Goal: Navigation & Orientation: Find specific page/section

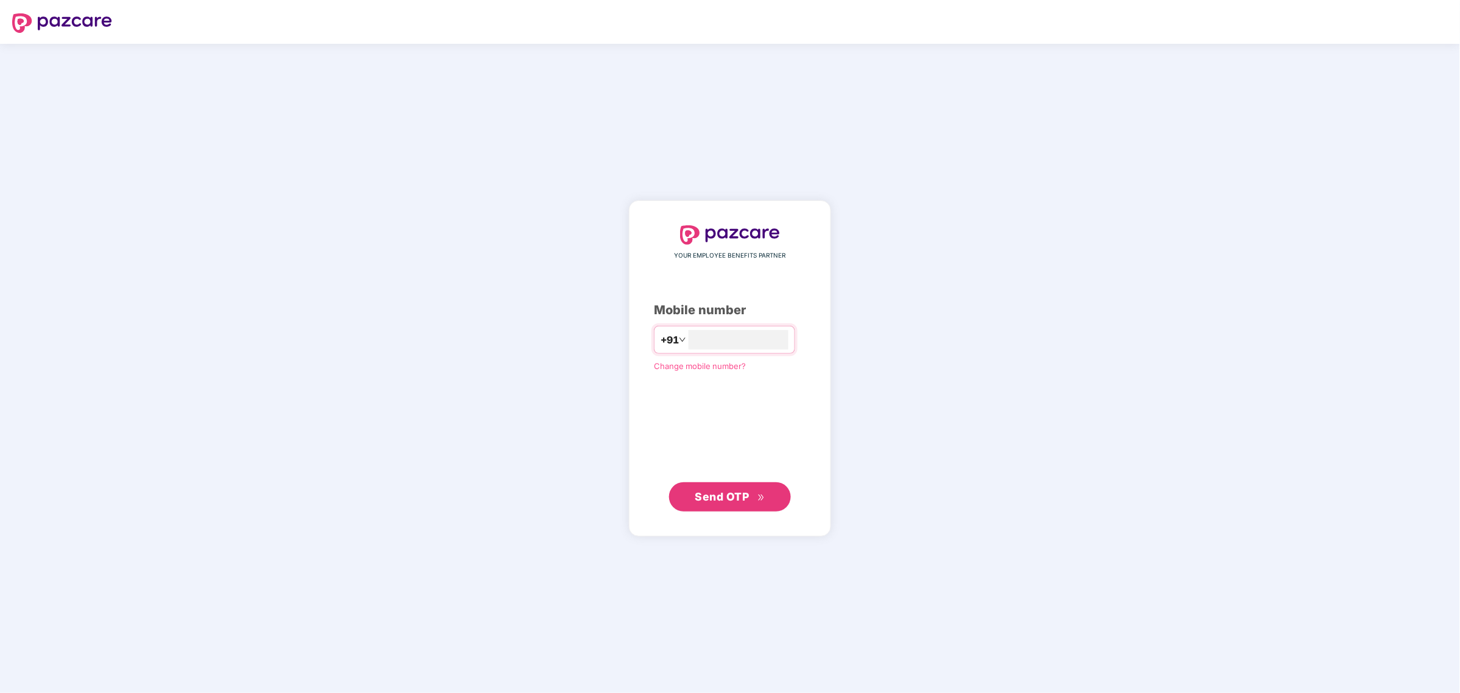
type input "**********"
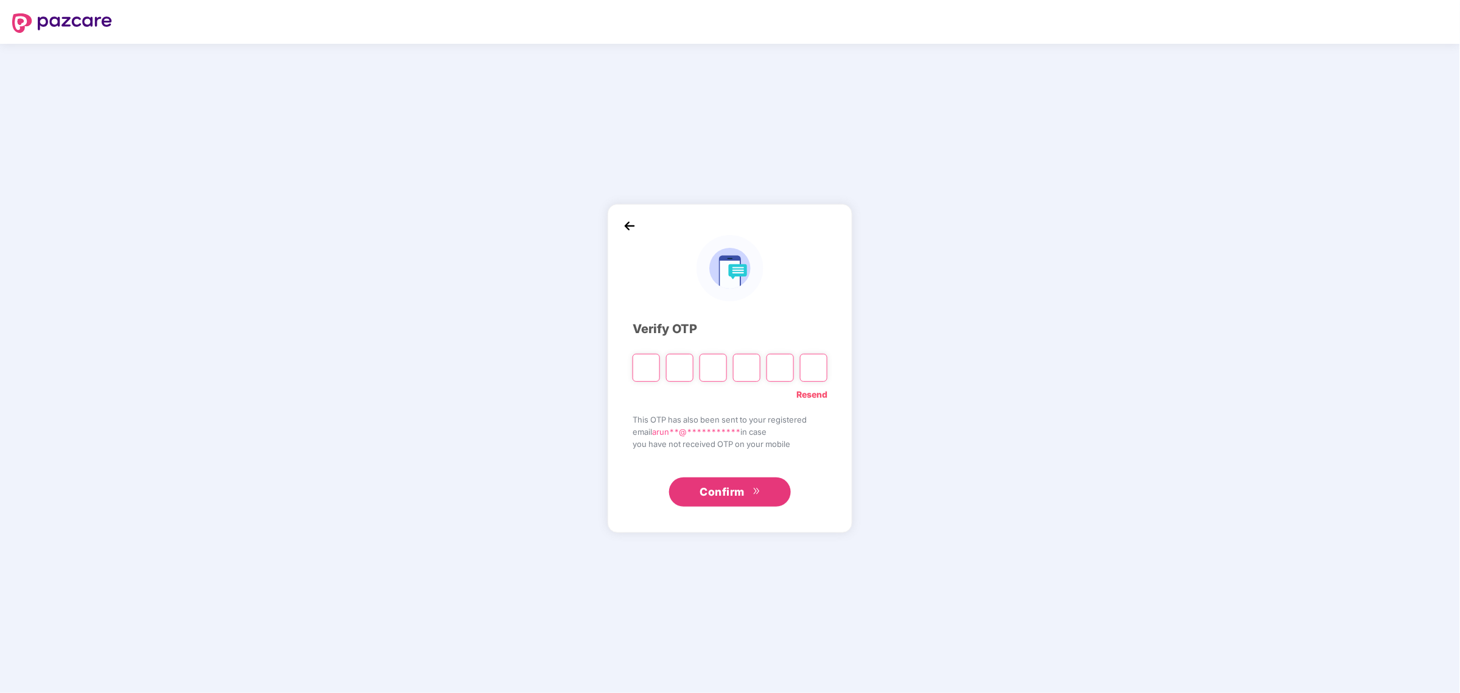
type input "*"
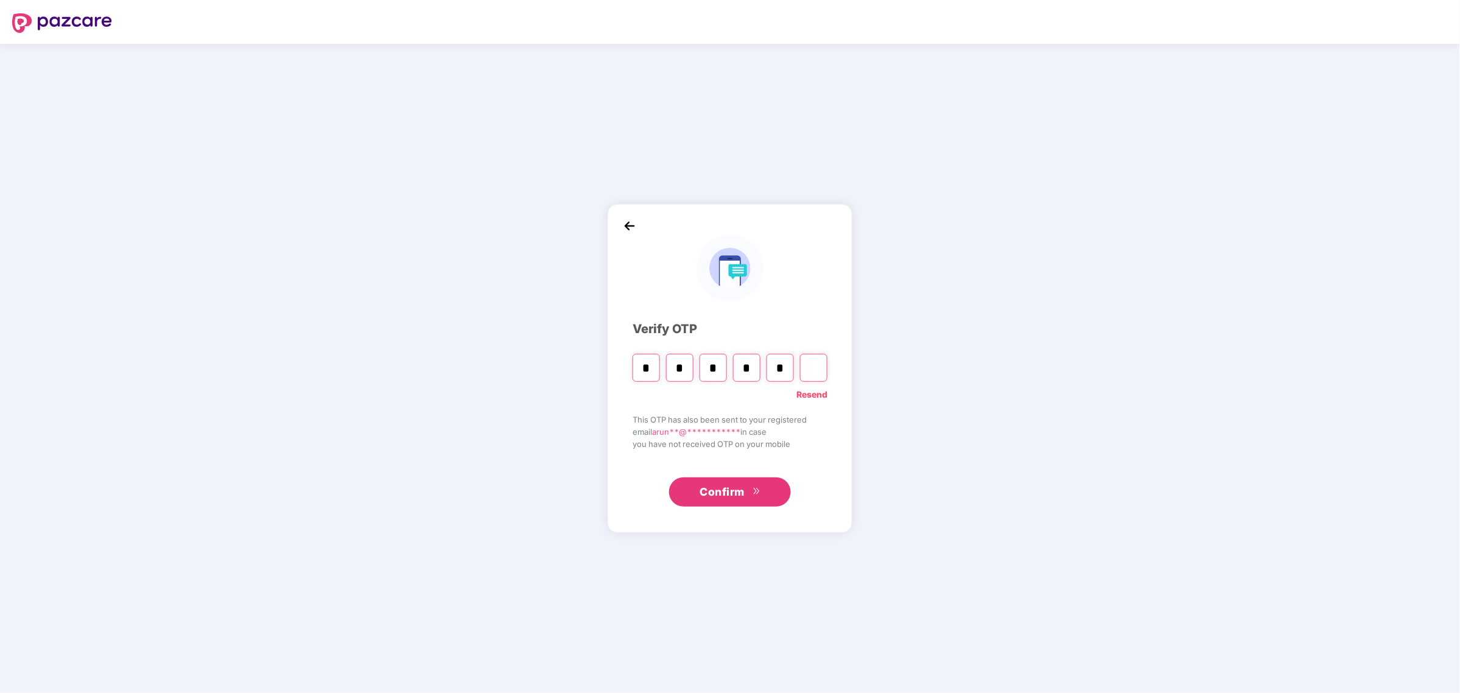
type input "*"
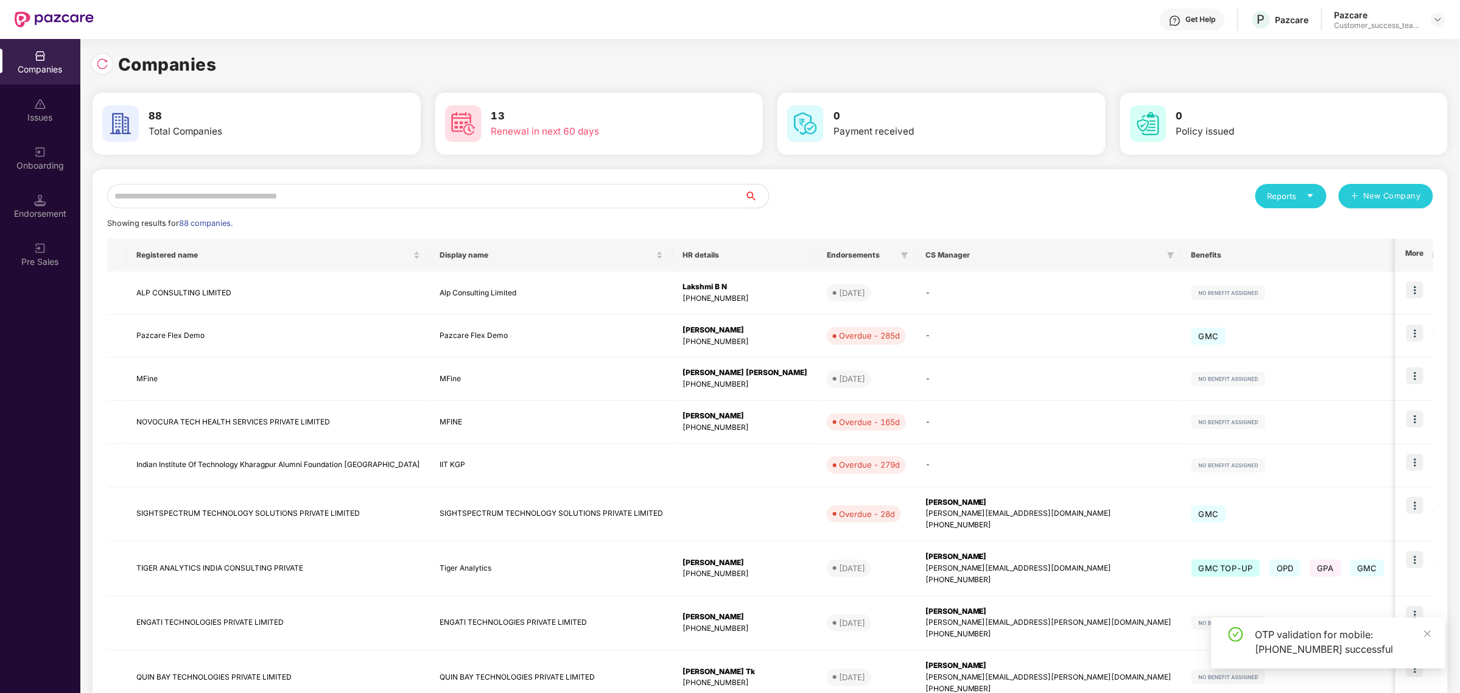
click at [577, 206] on input "text" at bounding box center [425, 196] width 637 height 24
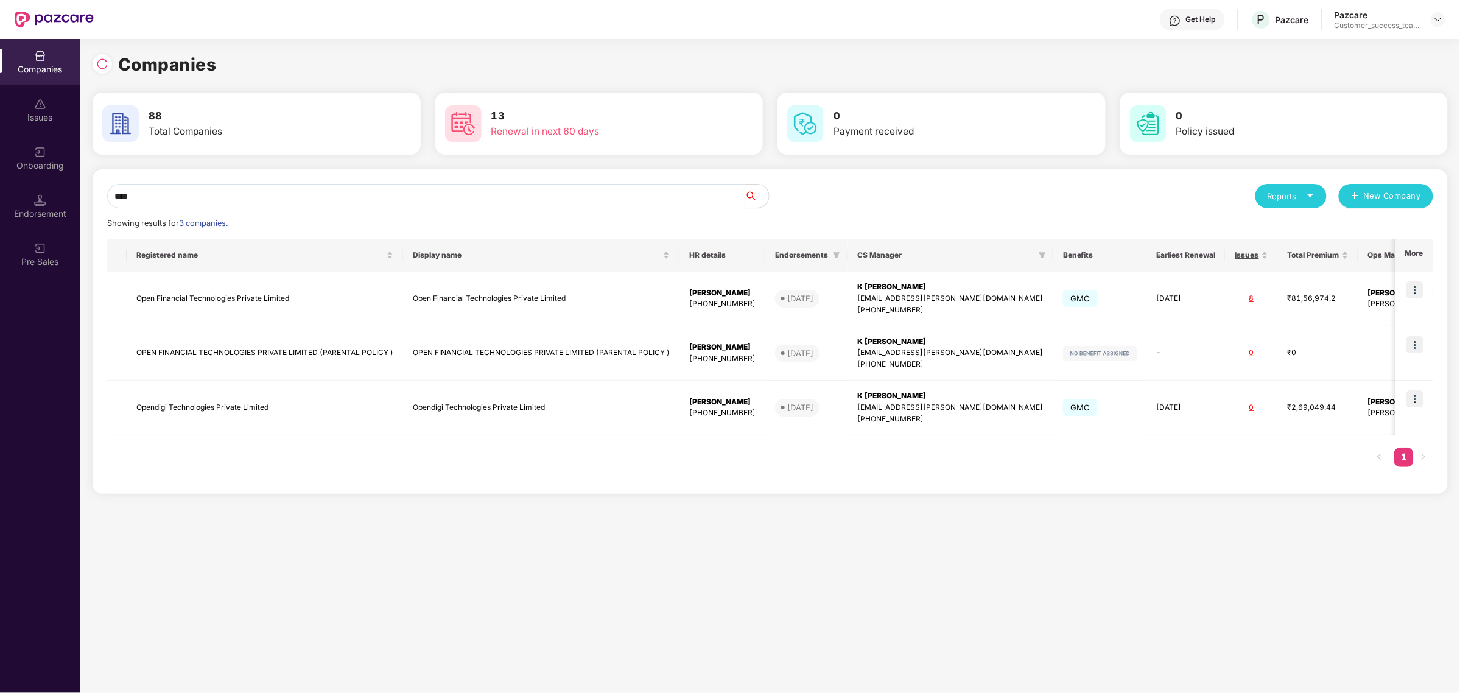
drag, startPoint x: 308, startPoint y: 200, endPoint x: 89, endPoint y: 189, distance: 218.8
click at [89, 189] on div "Companies 88 Total Companies 13 Renewal in next 60 days 0 Payment received 0 Po…" at bounding box center [770, 366] width 1380 height 654
type input "*"
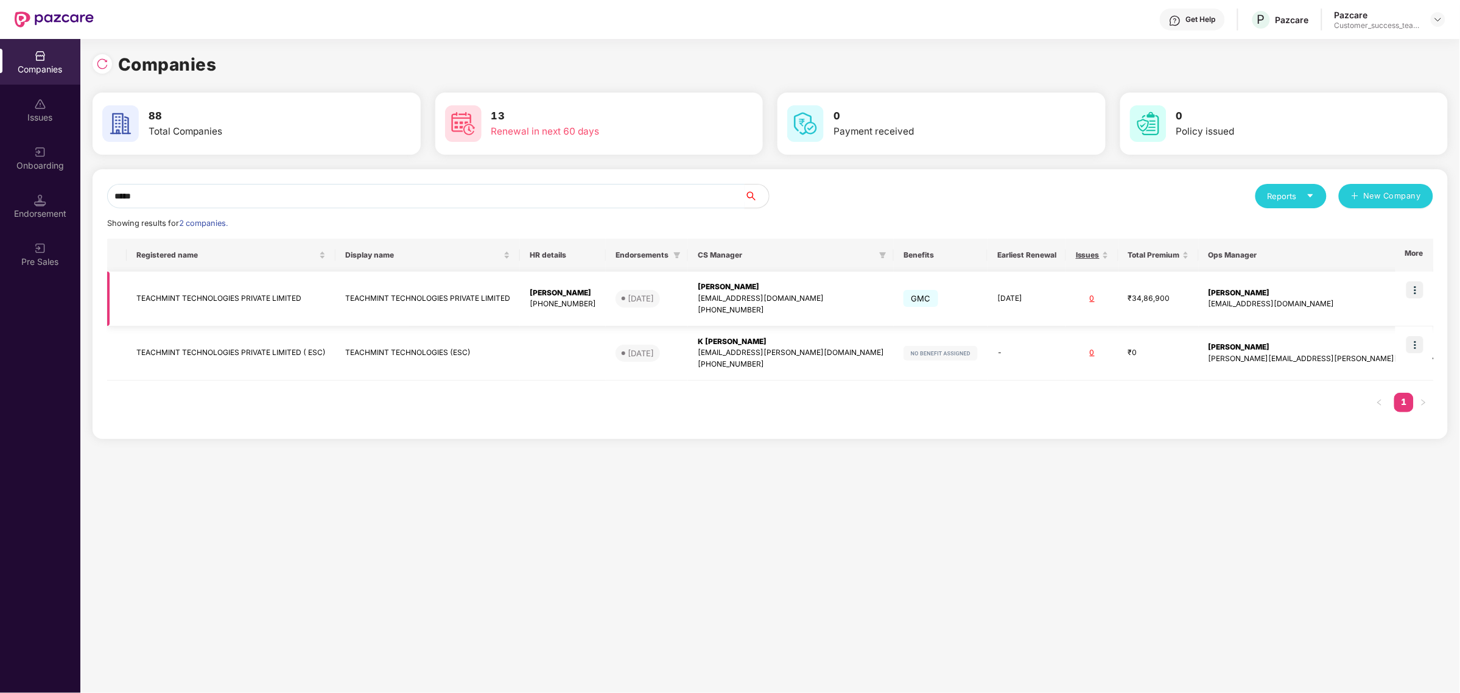
type input "*****"
click at [1422, 290] on img at bounding box center [1414, 289] width 17 height 17
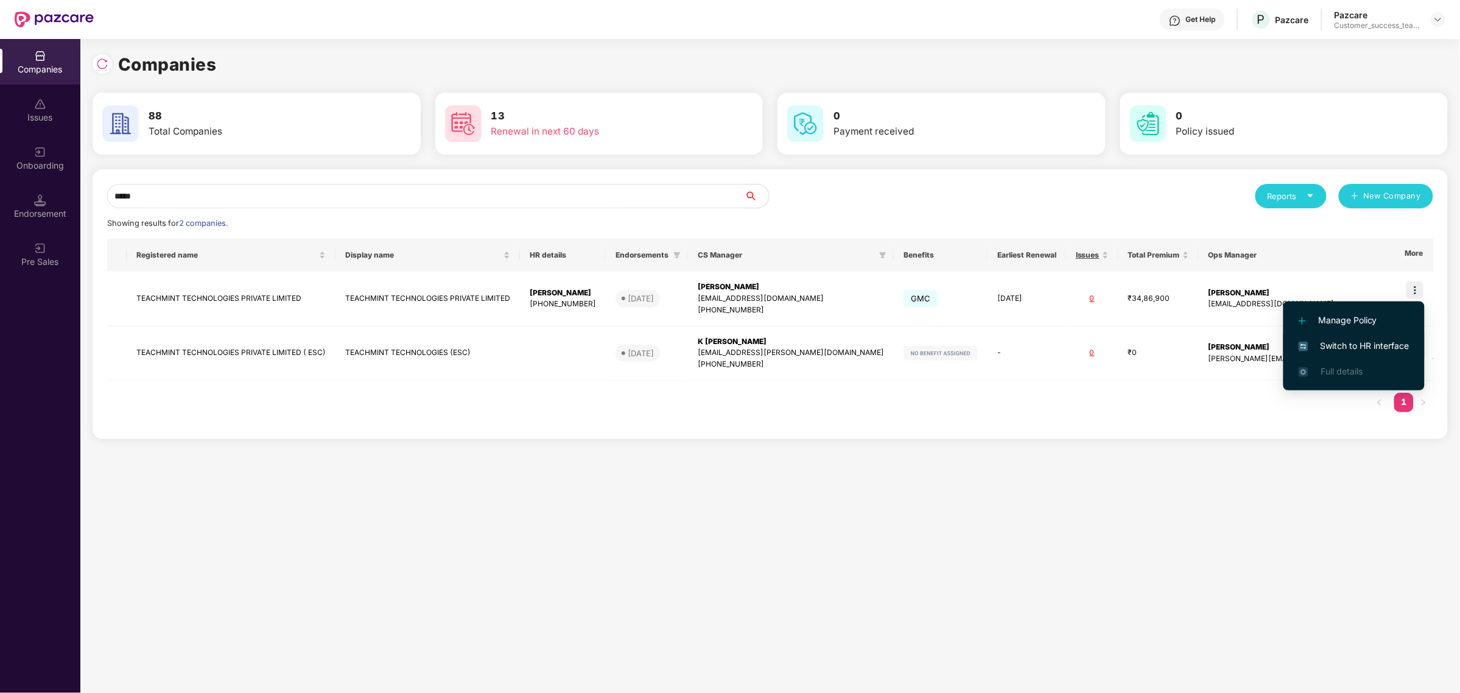
click at [1364, 348] on span "Switch to HR interface" at bounding box center [1354, 345] width 111 height 13
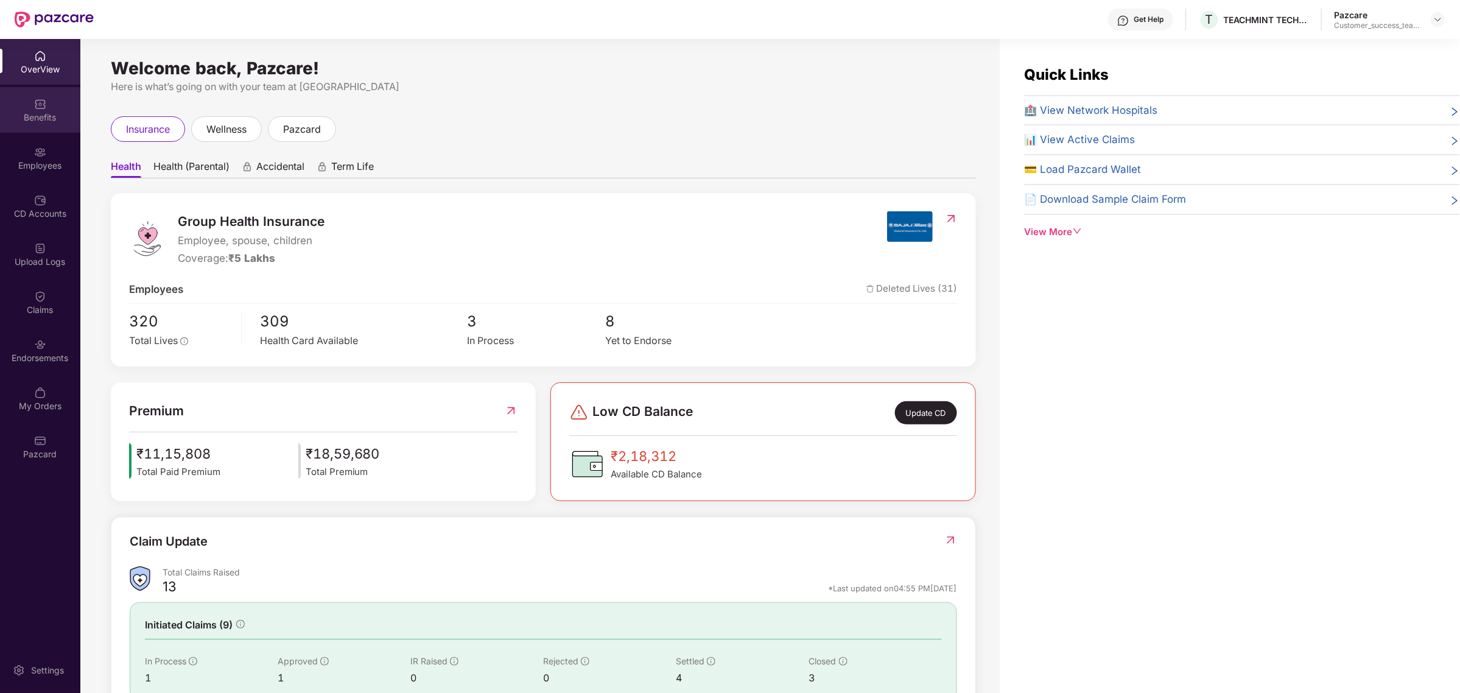
click at [54, 117] on div "Benefits" at bounding box center [40, 117] width 80 height 12
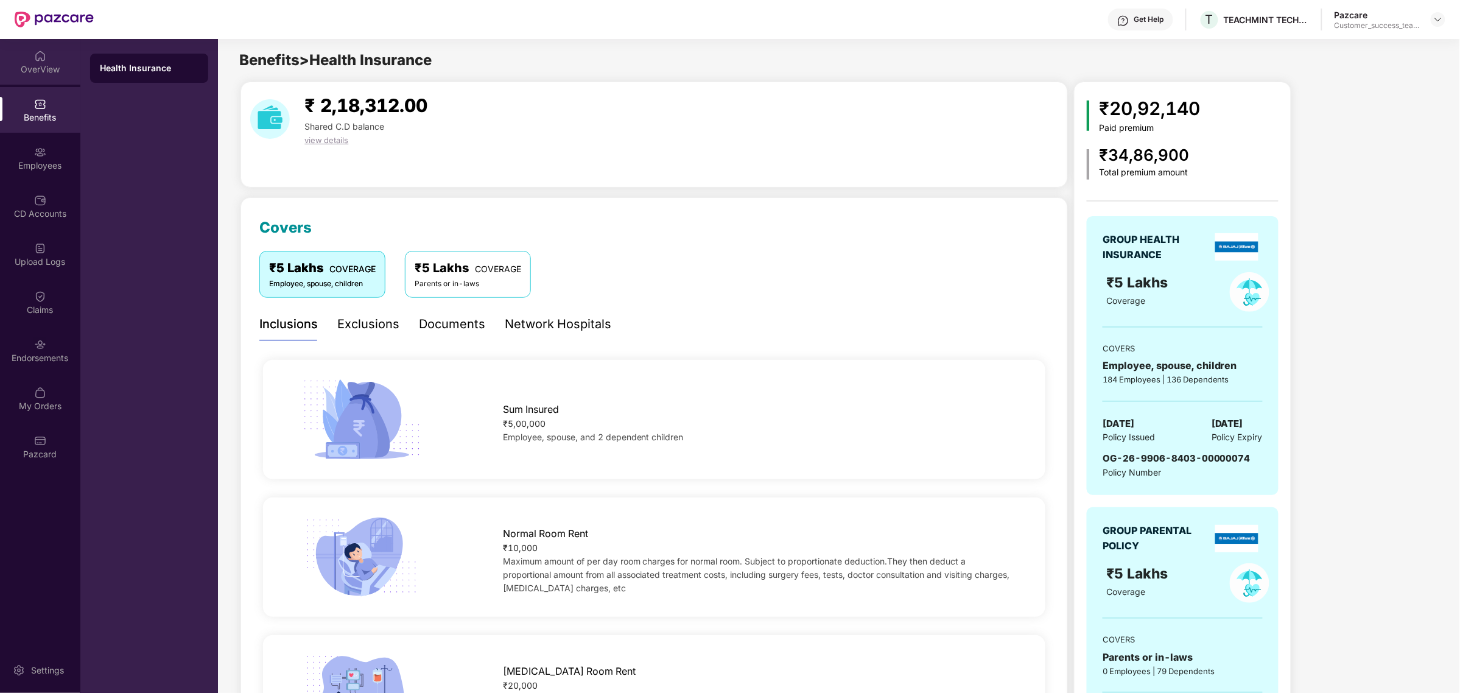
click at [49, 63] on div "OverView" at bounding box center [40, 69] width 80 height 12
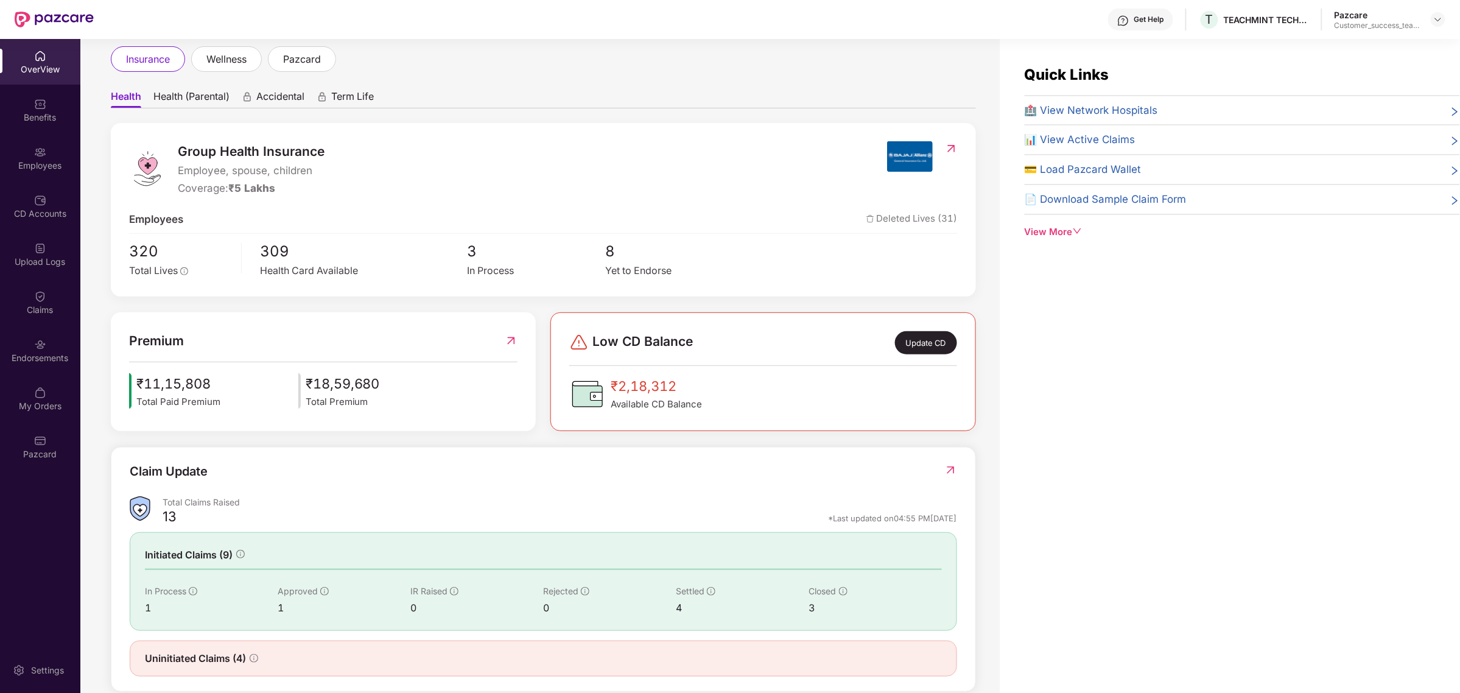
scroll to position [92, 0]
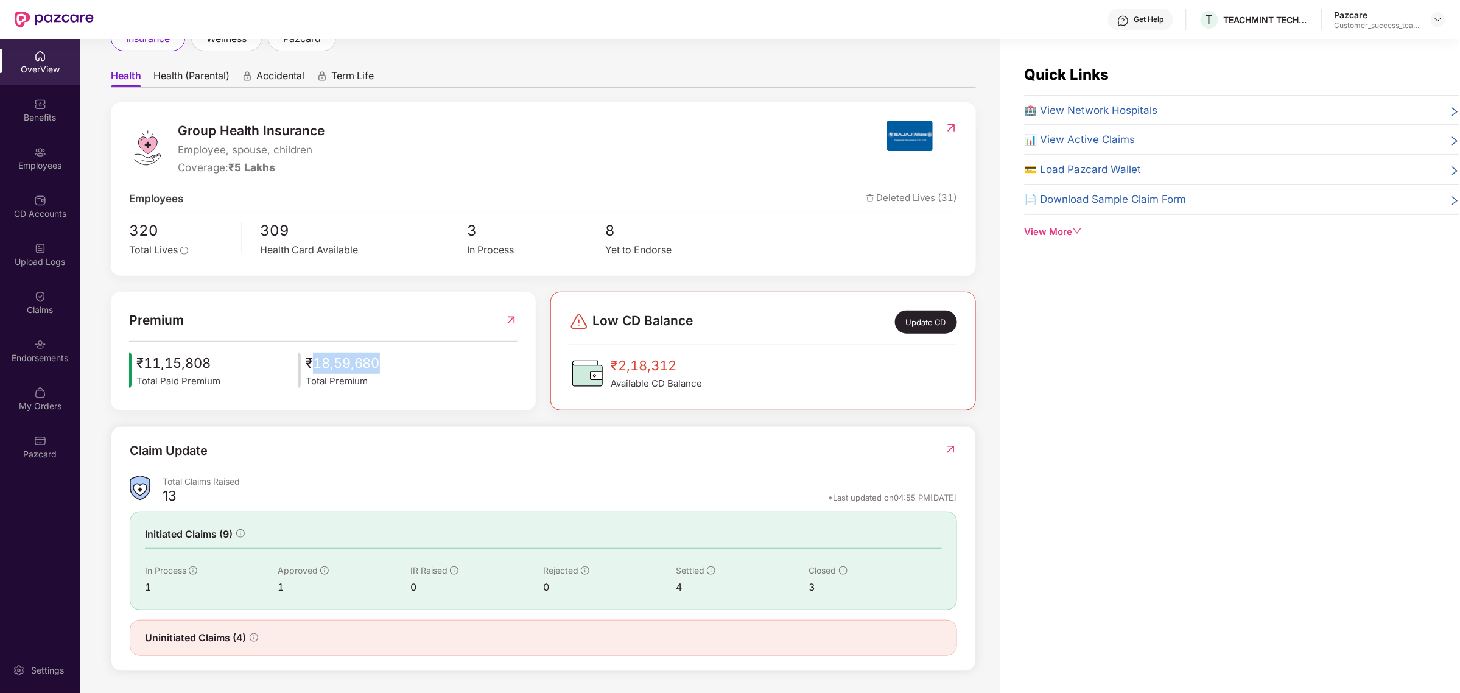
drag, startPoint x: 309, startPoint y: 354, endPoint x: 418, endPoint y: 360, distance: 109.2
click at [418, 360] on div "₹11,15,808 Total Paid Premium ₹18,59,680 Total Premium" at bounding box center [323, 369] width 388 height 35
click at [204, 349] on div "Premium ₹11,15,808 Total Paid Premium ₹18,59,680 Total Premium" at bounding box center [323, 349] width 388 height 78
drag, startPoint x: 220, startPoint y: 362, endPoint x: 146, endPoint y: 359, distance: 74.3
click at [146, 359] on div "₹11,15,808 Total Paid Premium ₹18,59,680 Total Premium" at bounding box center [323, 369] width 388 height 35
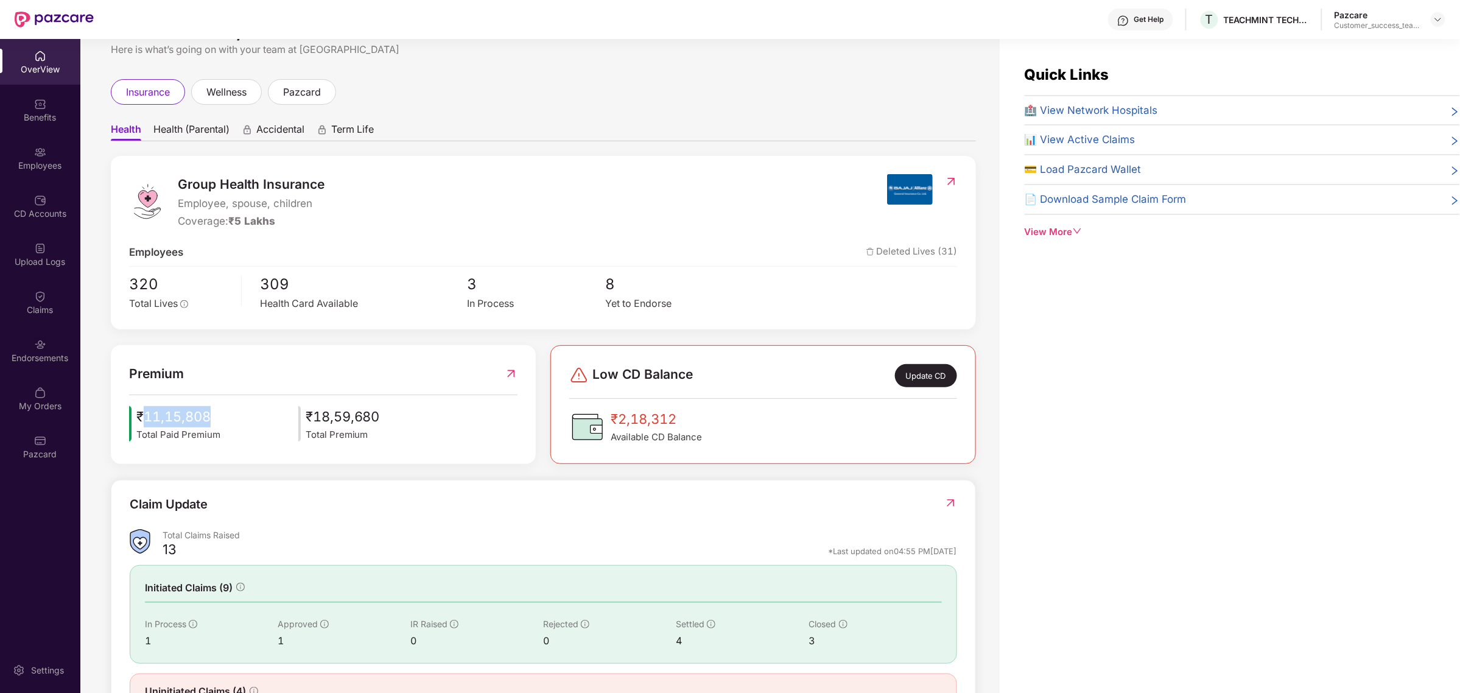
scroll to position [14, 0]
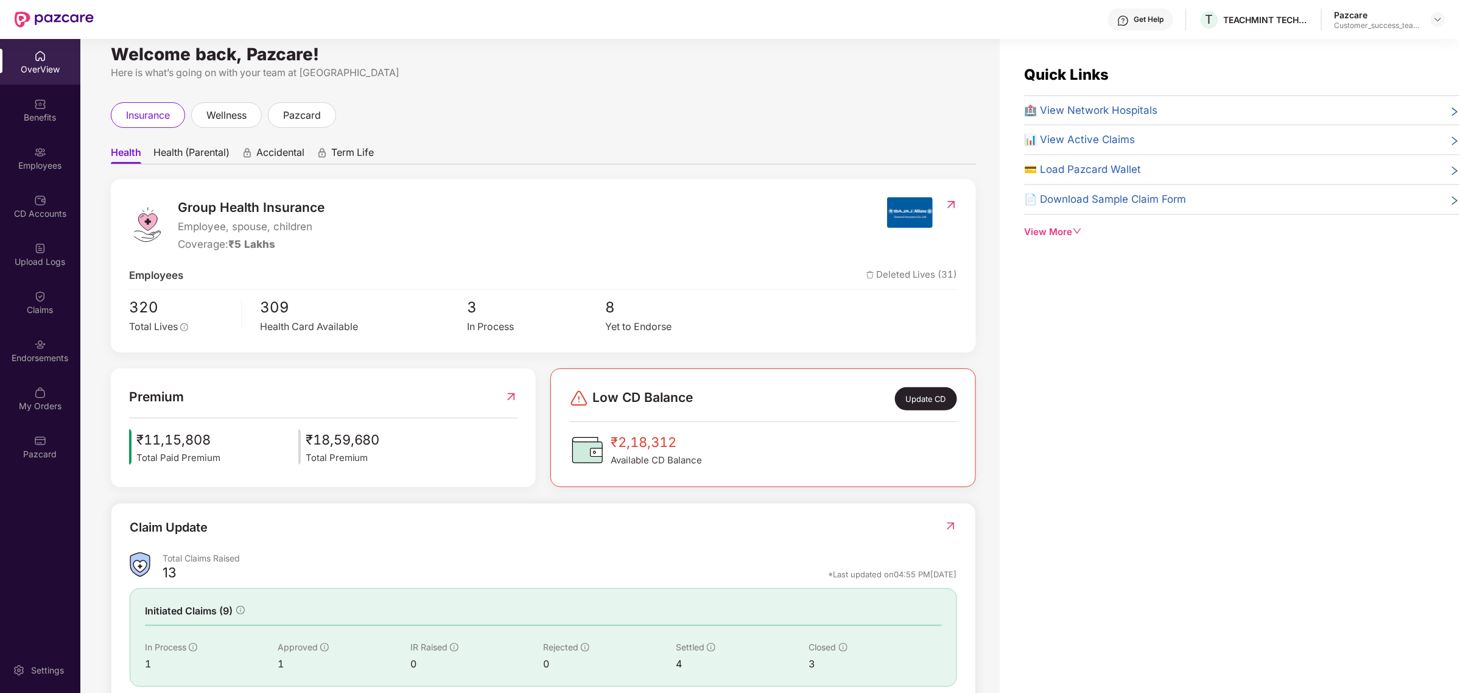
click at [200, 155] on span "Health (Parental)" at bounding box center [191, 155] width 76 height 18
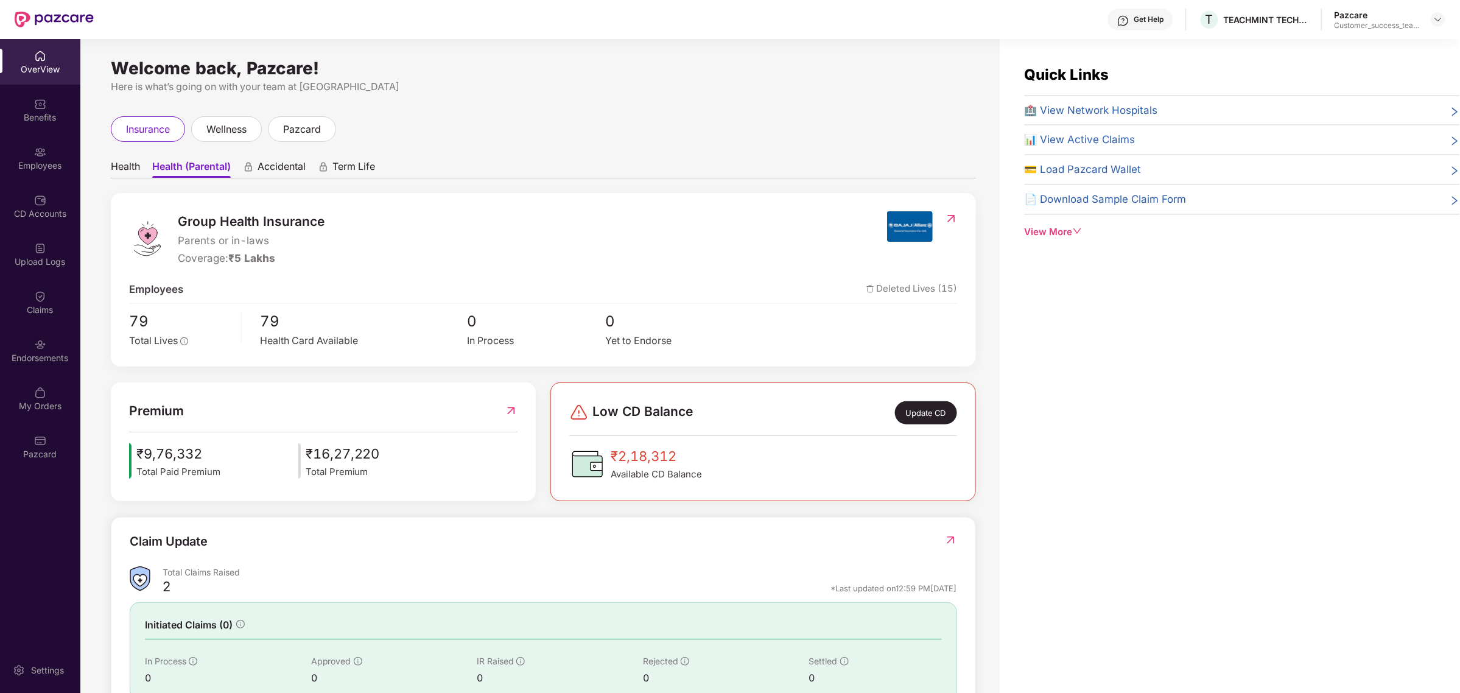
click at [44, 57] on img at bounding box center [40, 56] width 12 height 12
click at [41, 163] on div "Employees" at bounding box center [40, 166] width 80 height 12
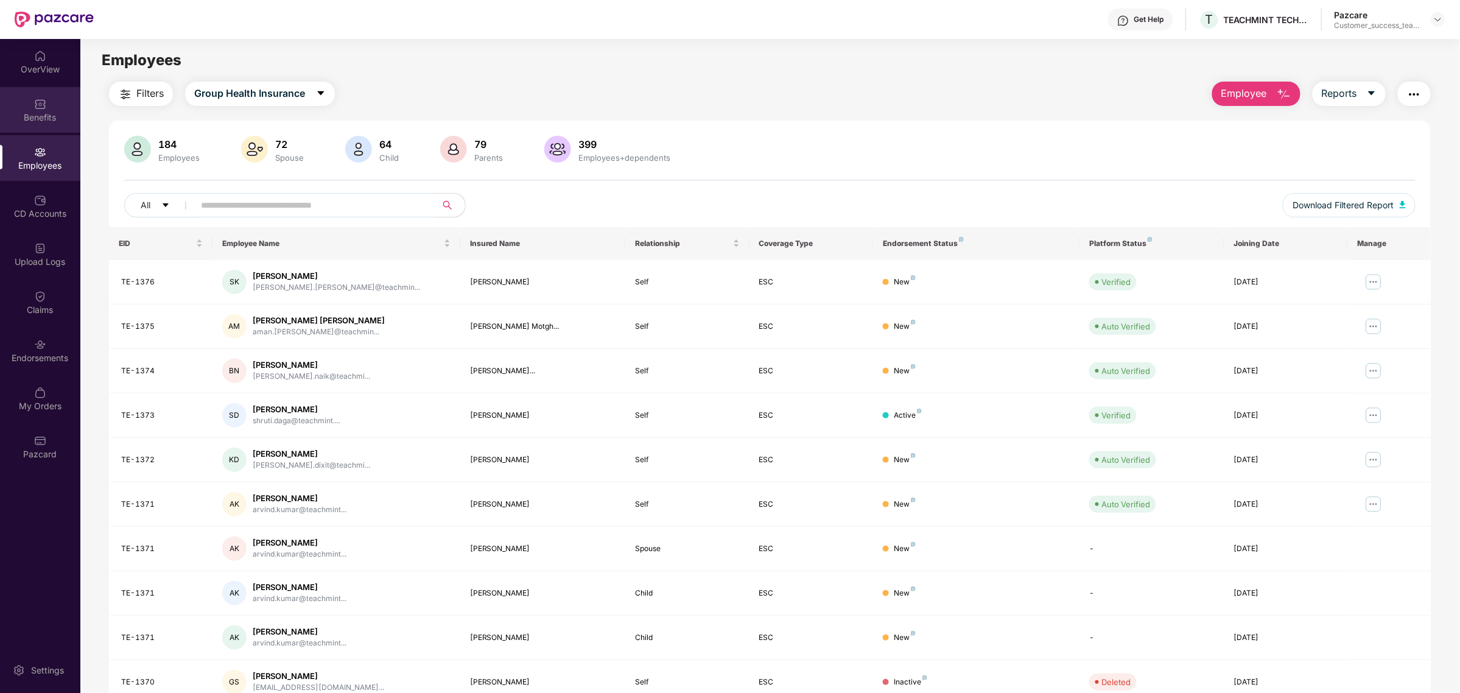
click at [50, 113] on div "Benefits" at bounding box center [40, 117] width 80 height 12
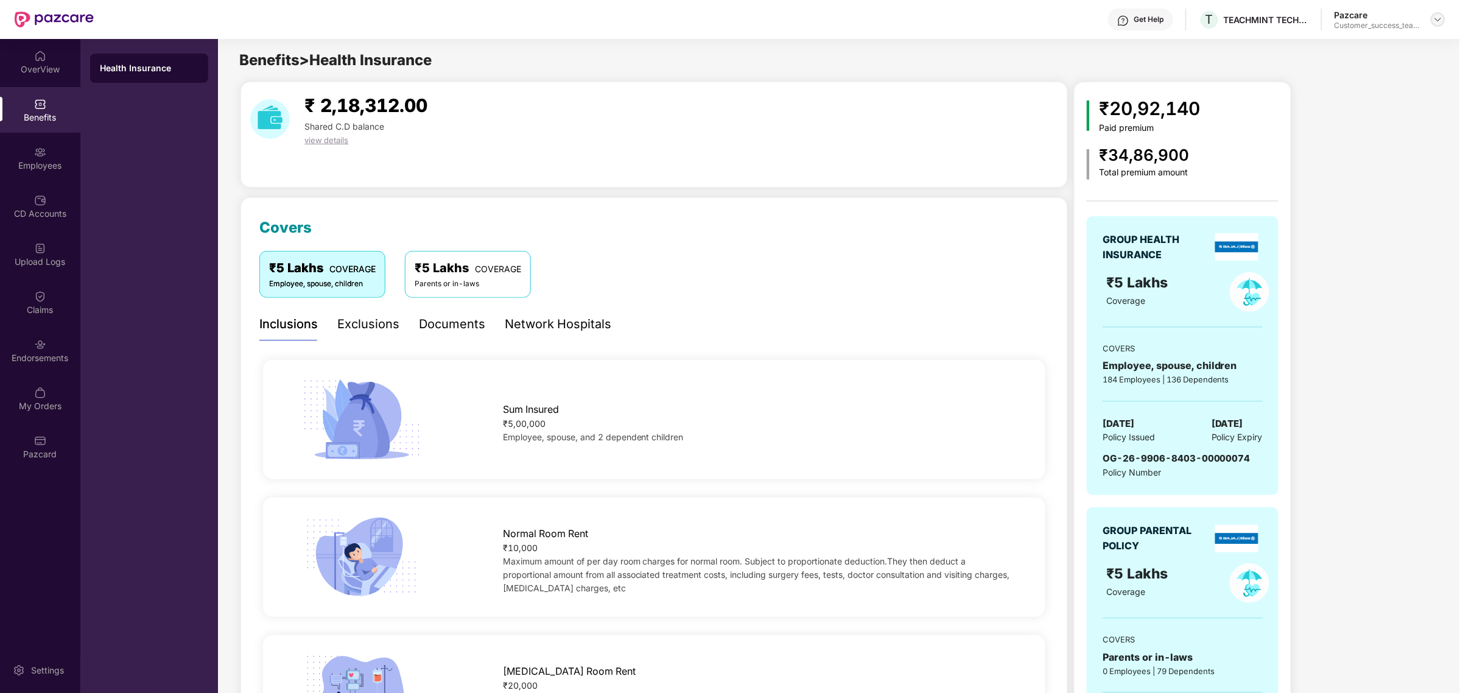
click at [1441, 16] on img at bounding box center [1438, 20] width 10 height 10
click at [1387, 52] on div "Switch to partner view" at bounding box center [1381, 48] width 158 height 24
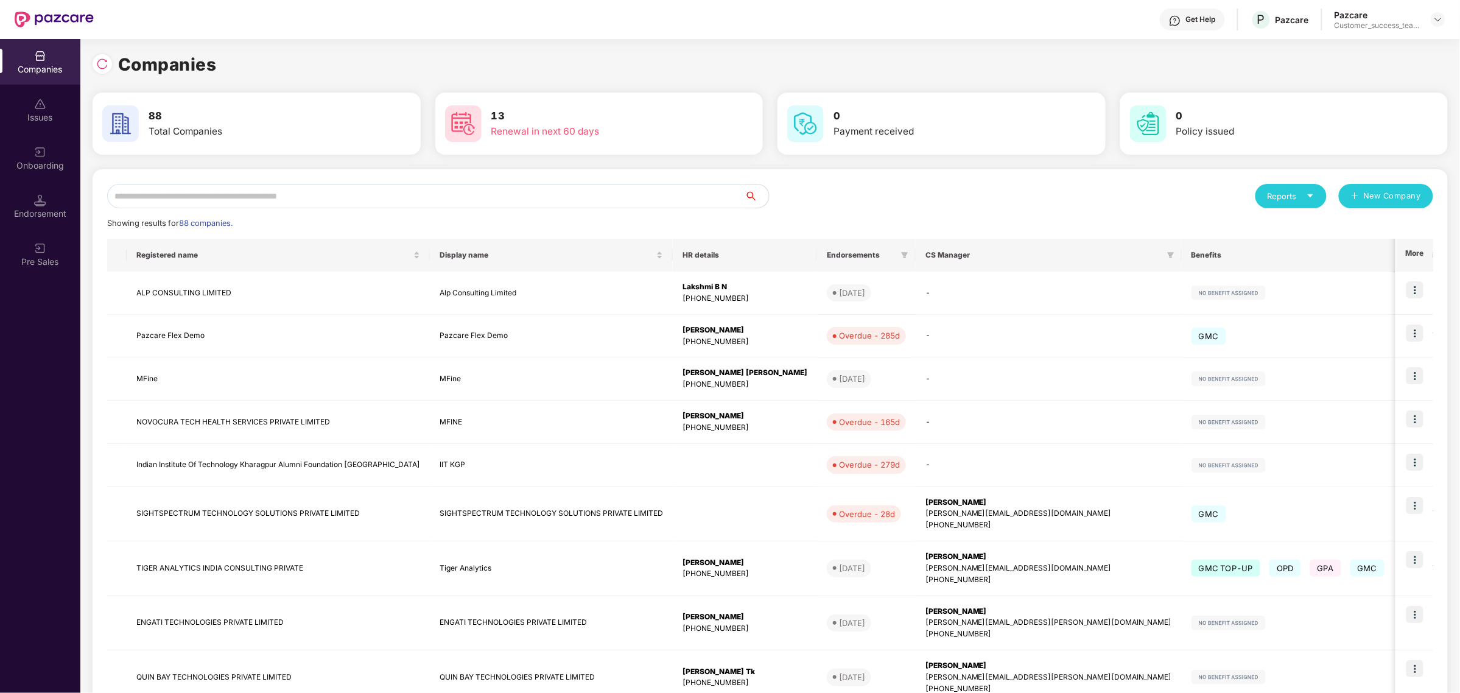
click at [370, 193] on input "text" at bounding box center [425, 196] width 637 height 24
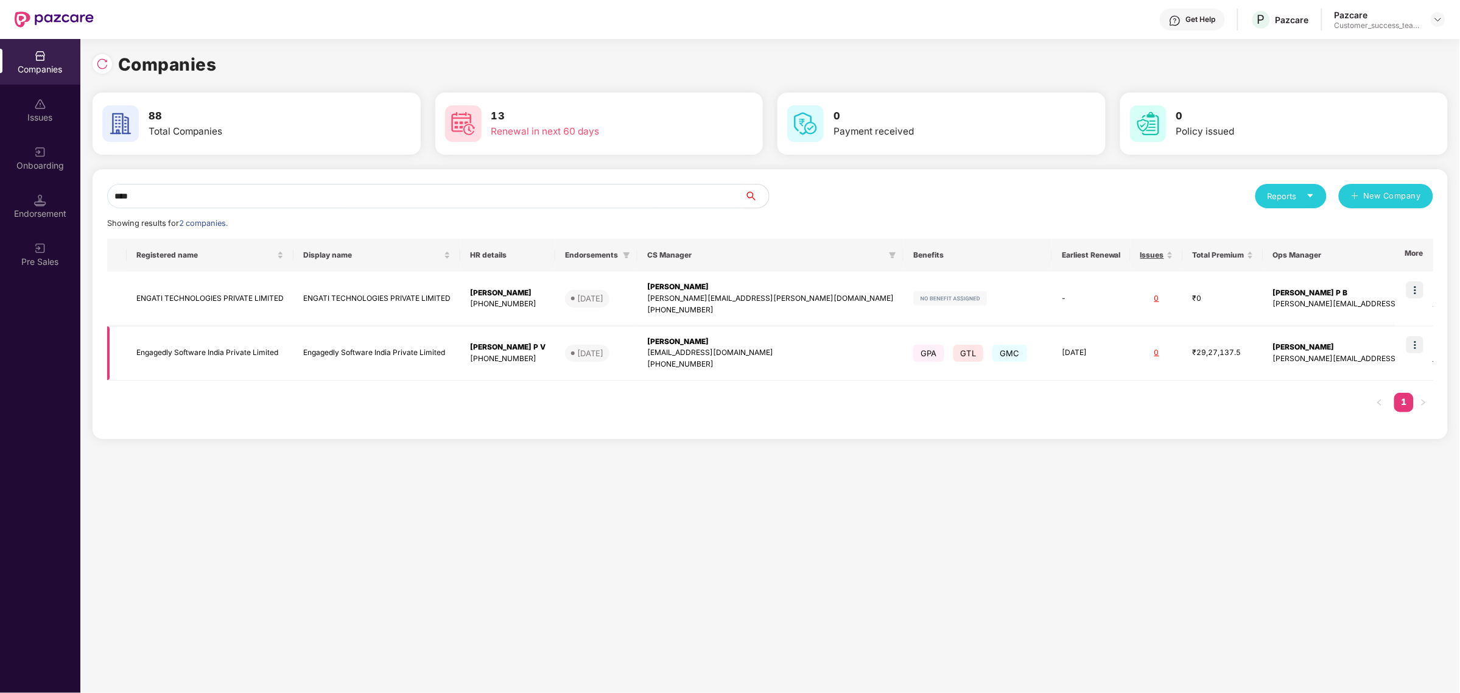
type input "****"
click at [1414, 340] on img at bounding box center [1414, 344] width 17 height 17
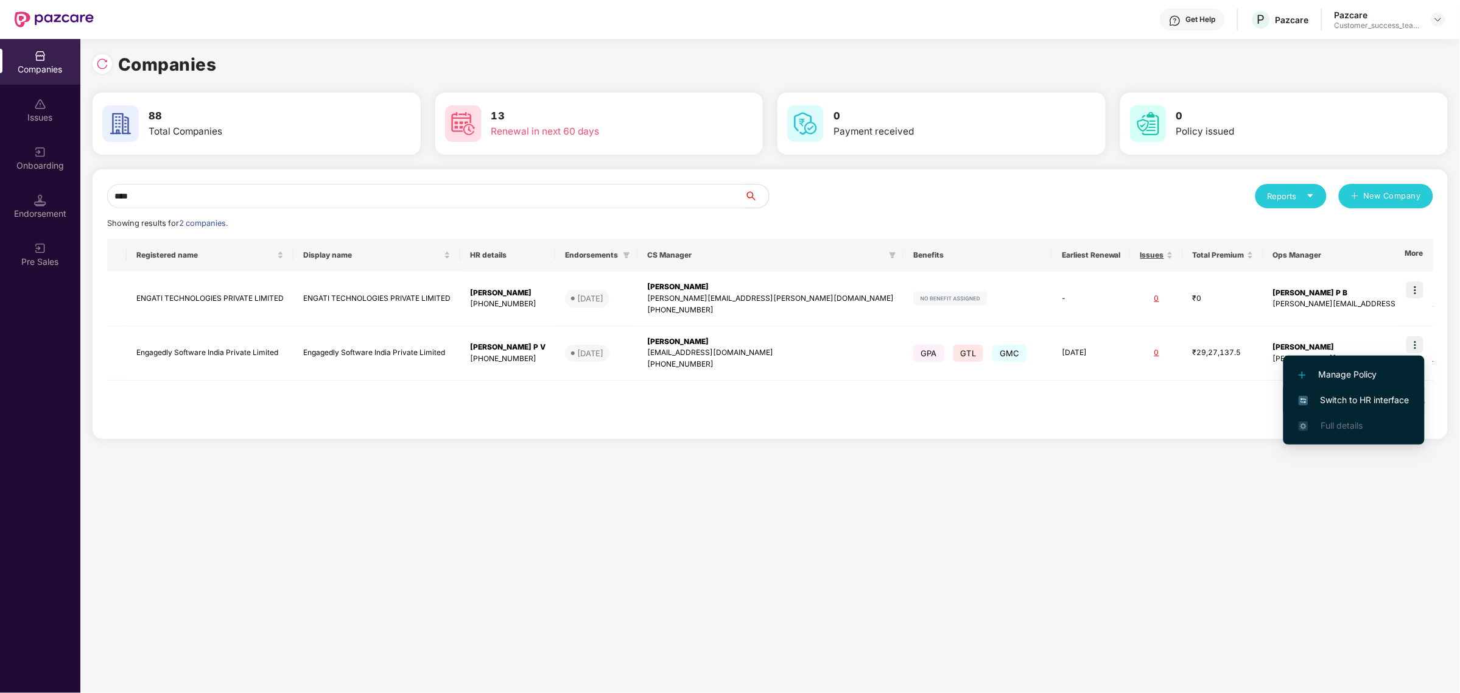
click at [1356, 394] on span "Switch to HR interface" at bounding box center [1354, 399] width 111 height 13
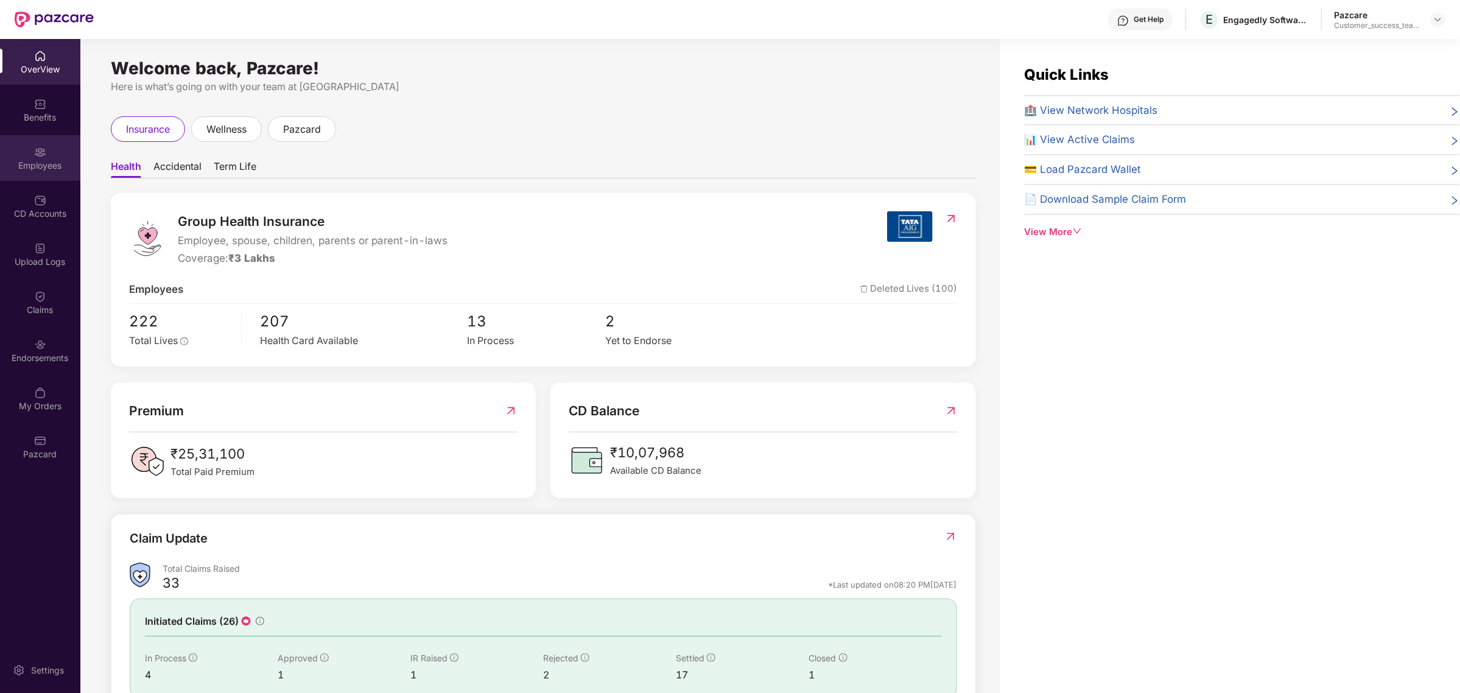
click at [44, 160] on div "Employees" at bounding box center [40, 166] width 80 height 12
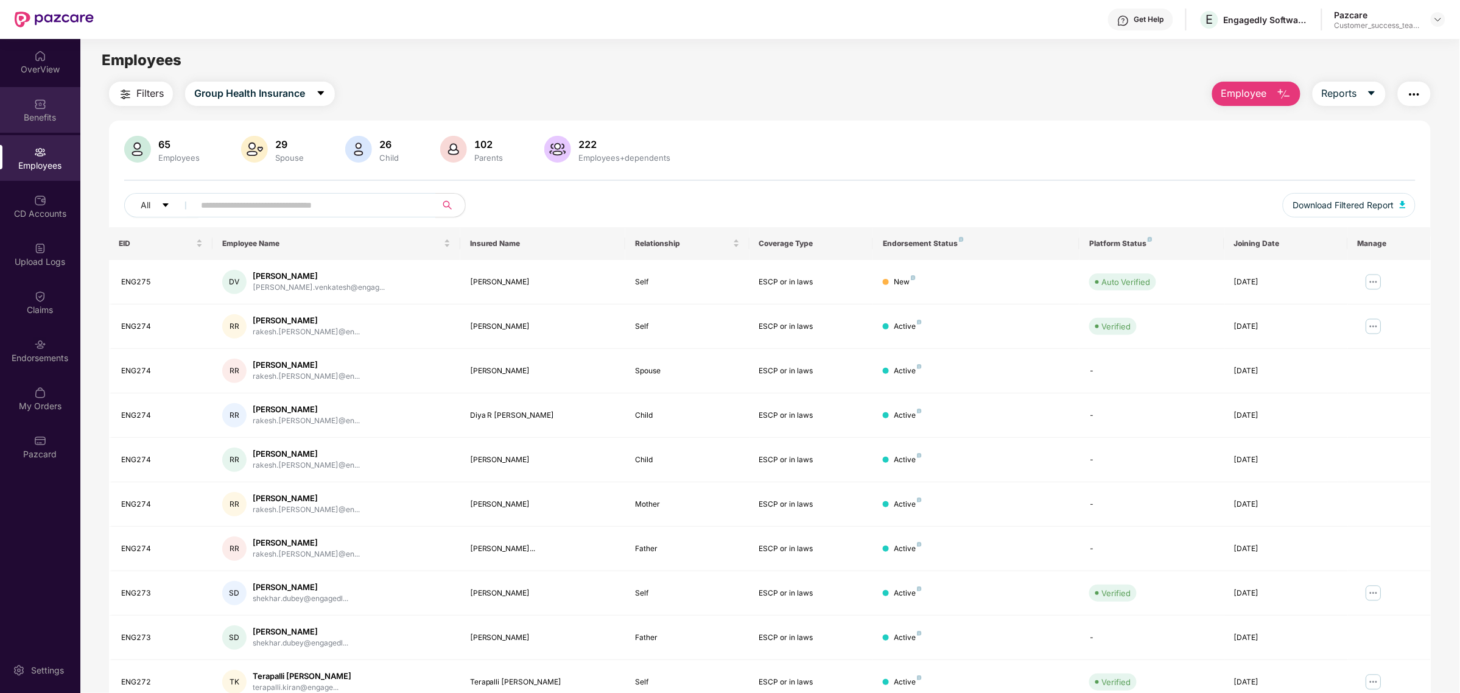
click at [41, 117] on div "Benefits" at bounding box center [40, 117] width 80 height 12
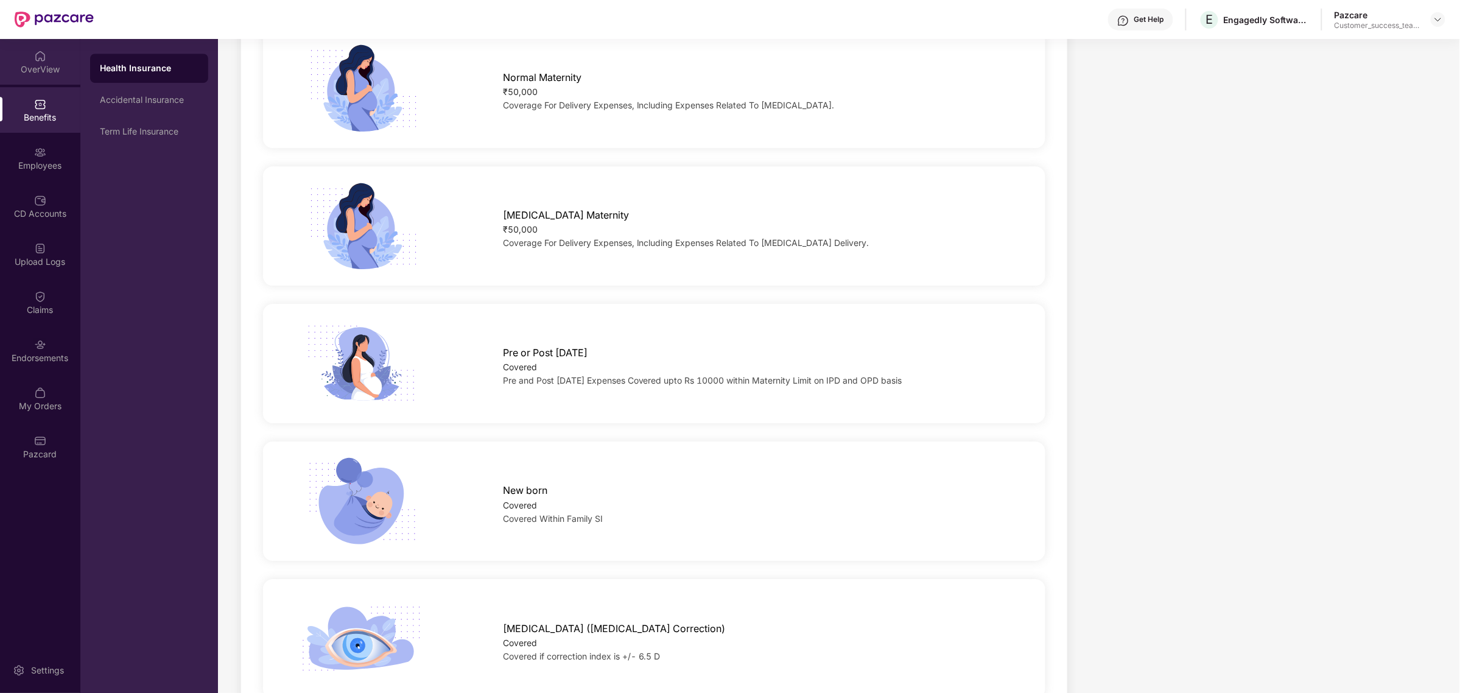
click at [57, 65] on div "OverView" at bounding box center [40, 69] width 80 height 12
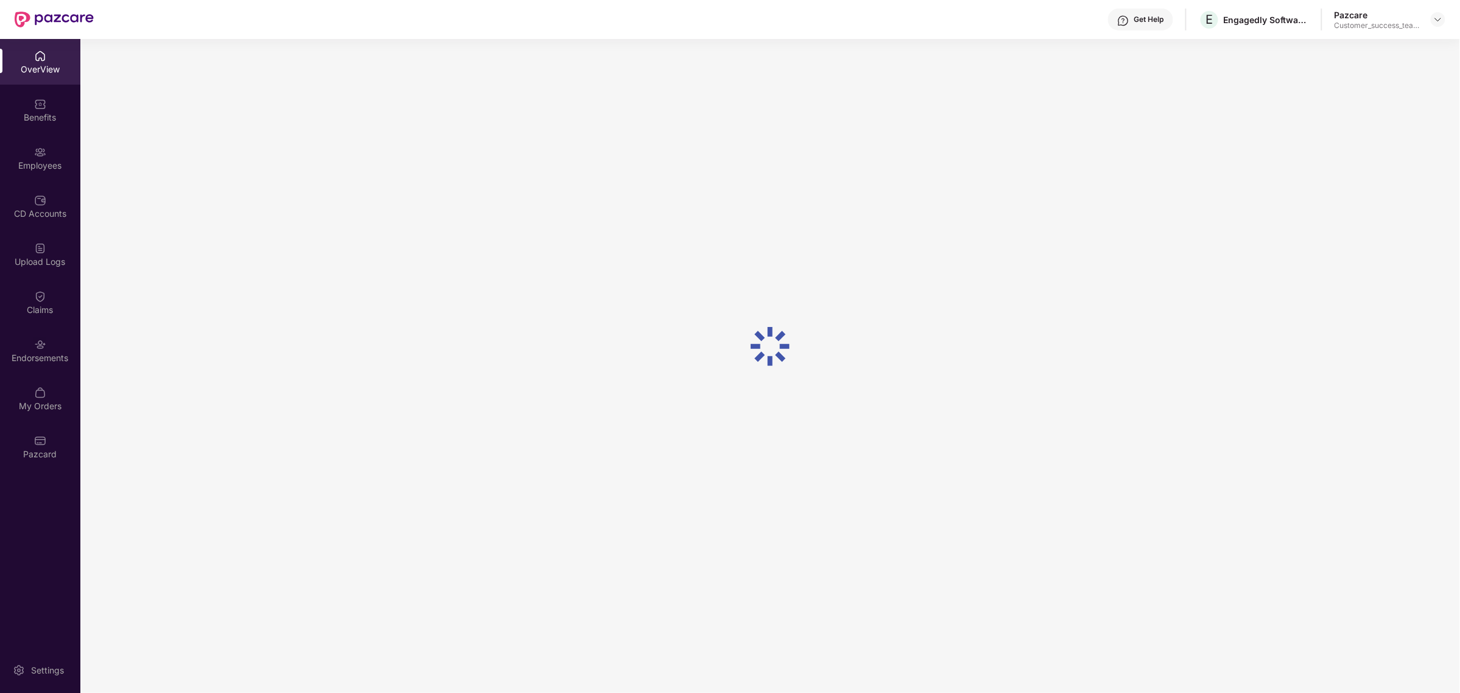
scroll to position [38, 0]
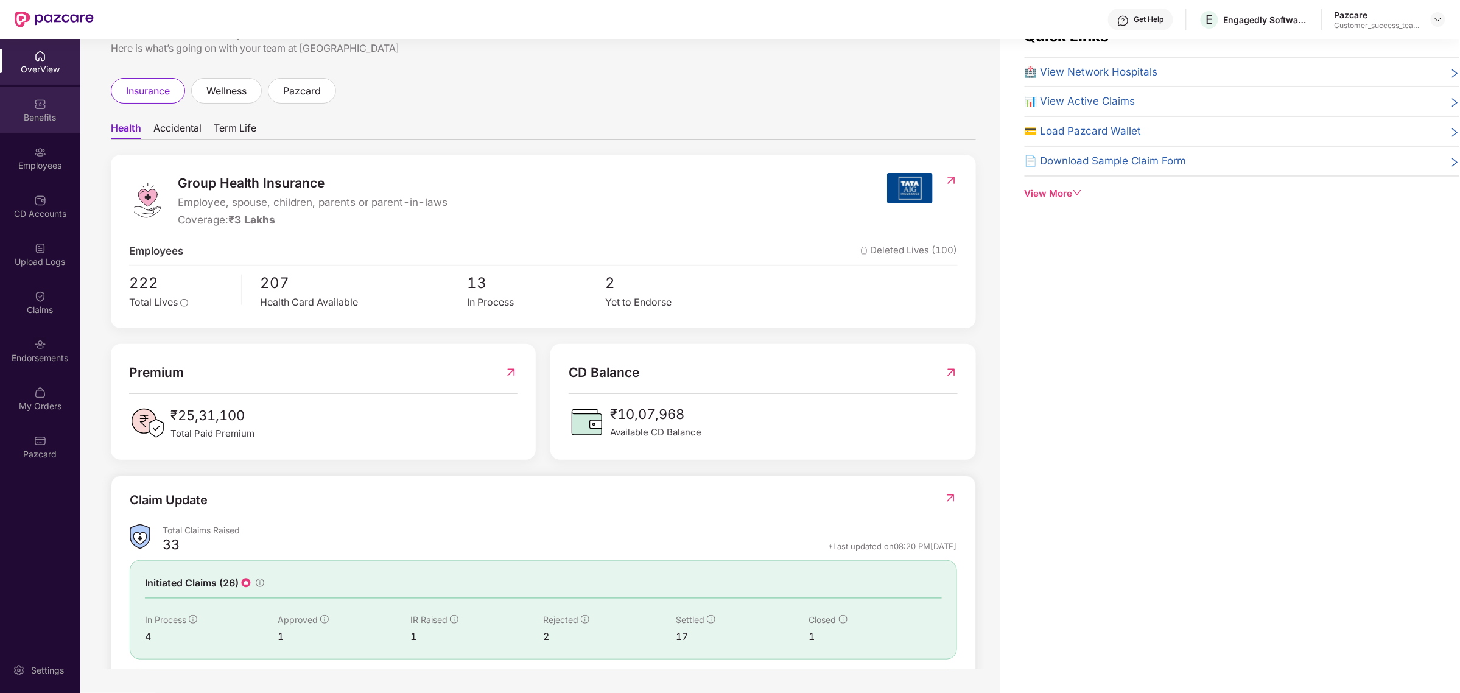
click at [58, 111] on div "Benefits" at bounding box center [40, 117] width 80 height 12
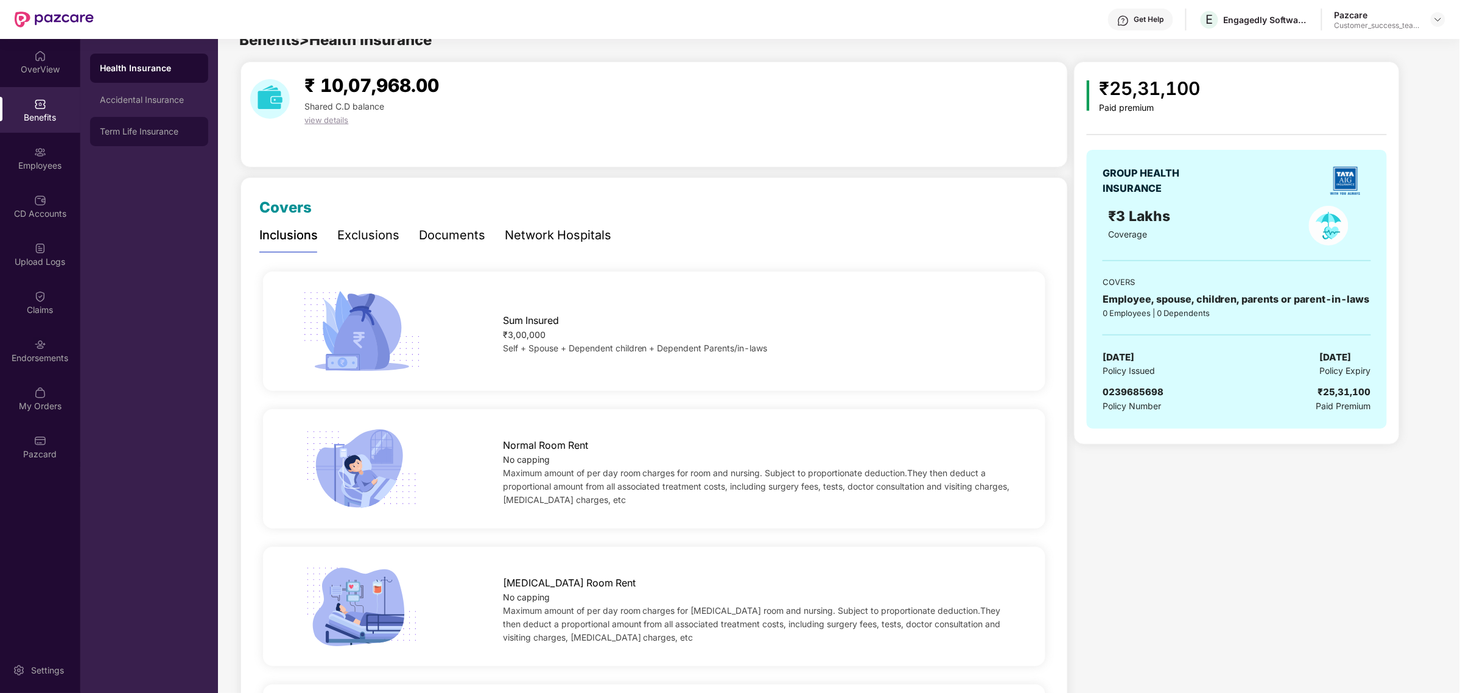
scroll to position [0, 0]
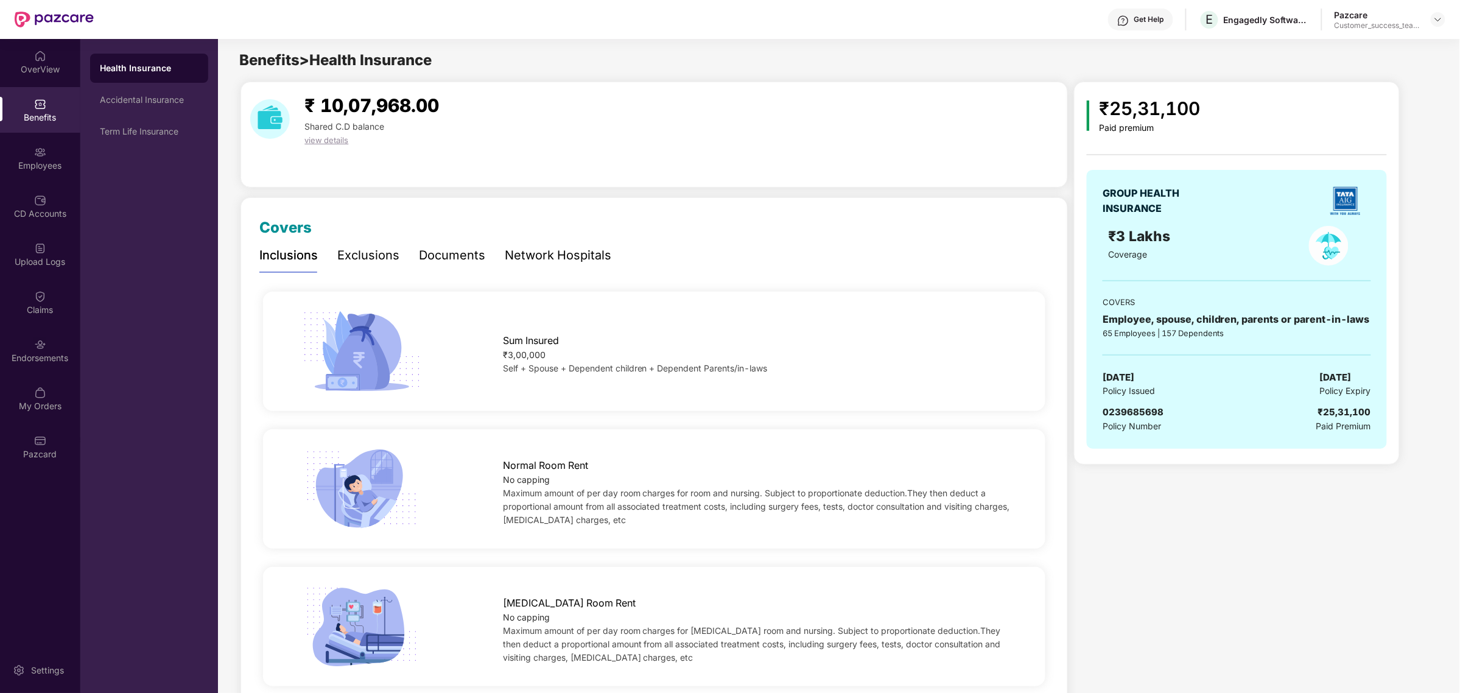
click at [469, 251] on div "Documents" at bounding box center [452, 255] width 66 height 19
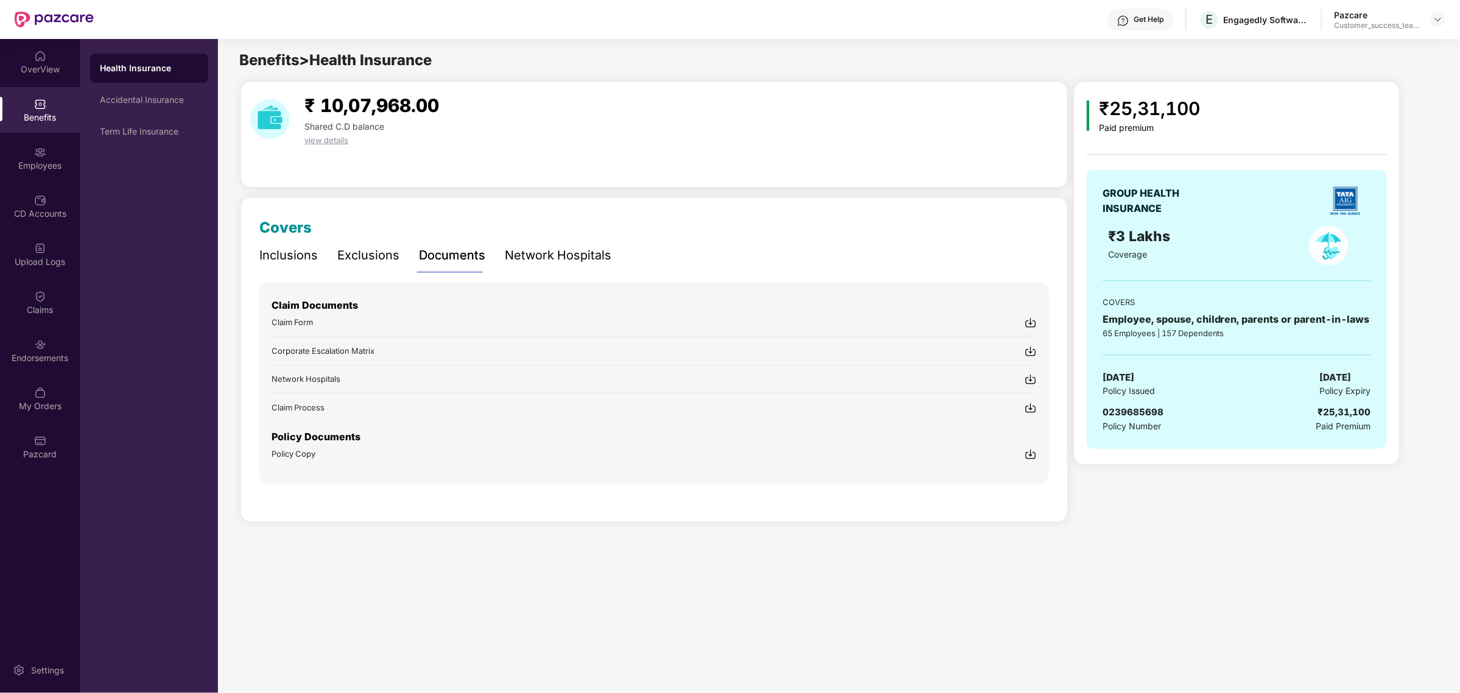
click at [1025, 454] on img at bounding box center [1031, 454] width 12 height 12
